Goal: Information Seeking & Learning: Learn about a topic

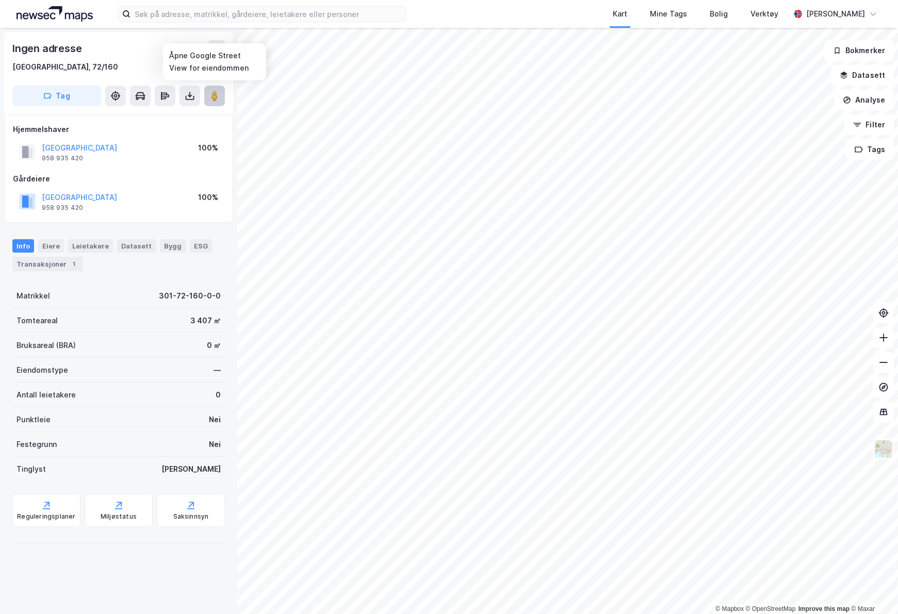
click at [212, 99] on image at bounding box center [214, 96] width 6 height 10
click at [556, 376] on div "© Mapbox © OpenStreetMap Improve this map © Maxar Ingen adresse [GEOGRAPHIC_DAT…" at bounding box center [449, 321] width 898 height 586
click at [244, 107] on div "© Mapbox © OpenStreetMap Improve this map © Maxar Ingen adresse [GEOGRAPHIC_DAT…" at bounding box center [449, 321] width 898 height 586
click at [220, 99] on button at bounding box center [214, 96] width 21 height 21
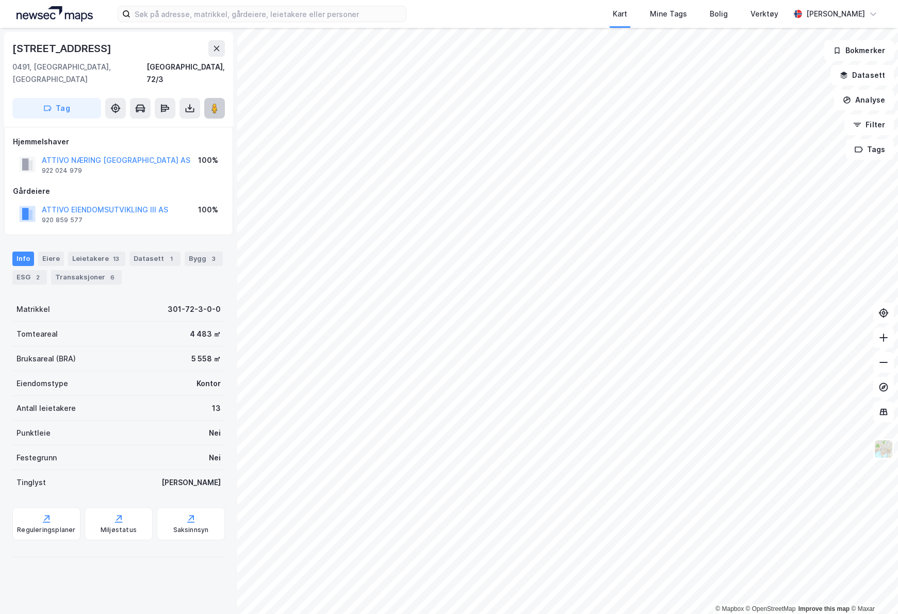
click at [221, 99] on button at bounding box center [214, 108] width 21 height 21
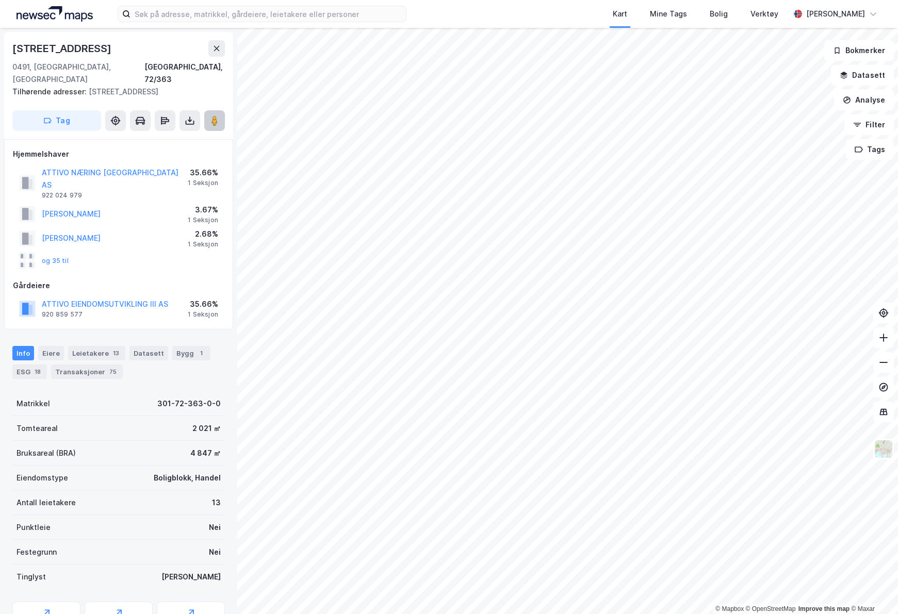
click at [222, 111] on button at bounding box center [214, 120] width 21 height 21
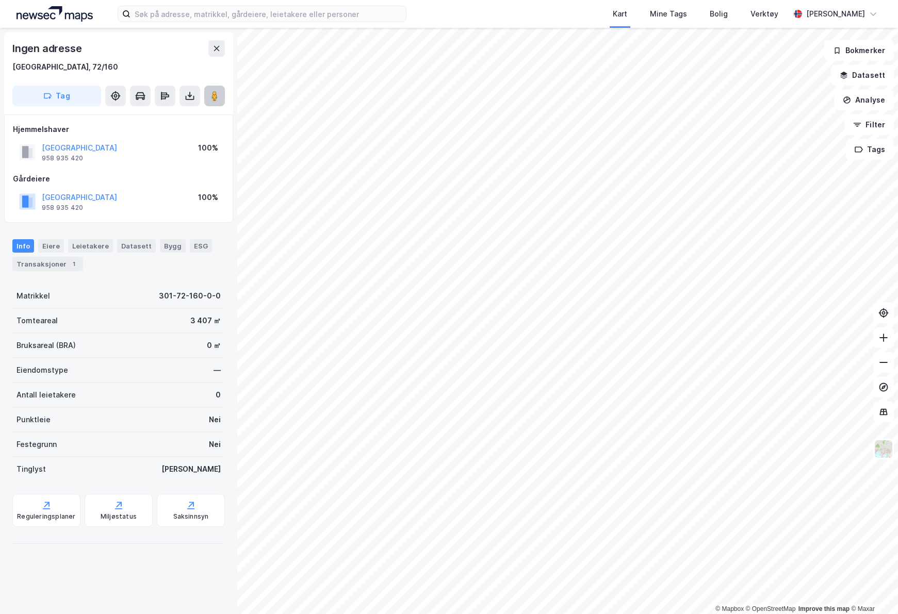
click at [215, 93] on image at bounding box center [214, 96] width 6 height 10
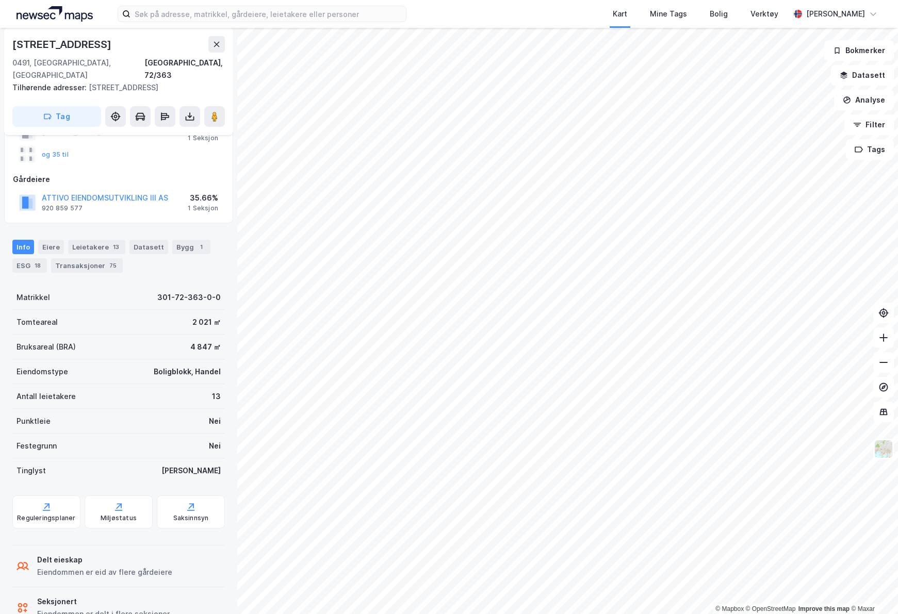
scroll to position [113, 0]
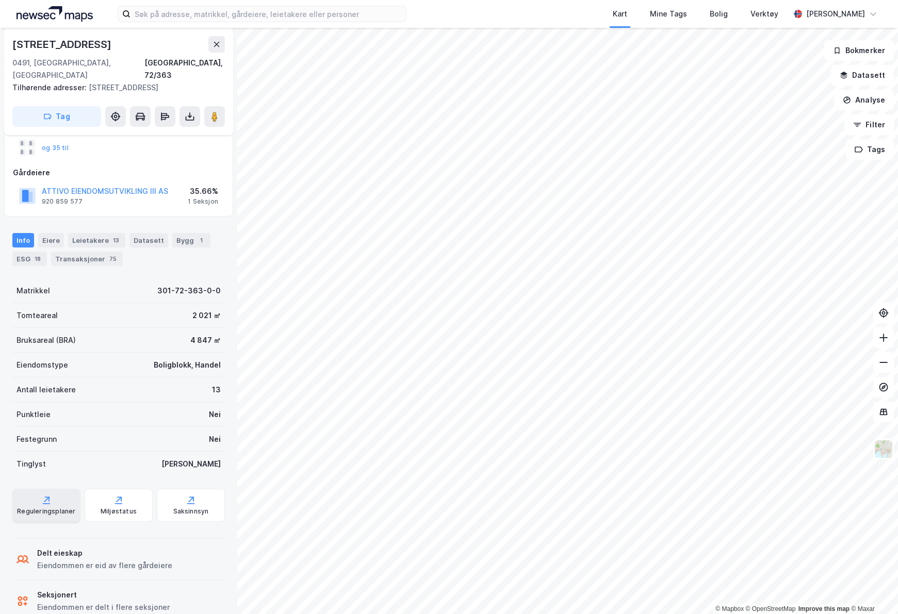
click at [53, 489] on div "Reguleringsplaner" at bounding box center [46, 505] width 68 height 33
